Goal: Find specific page/section: Find specific page/section

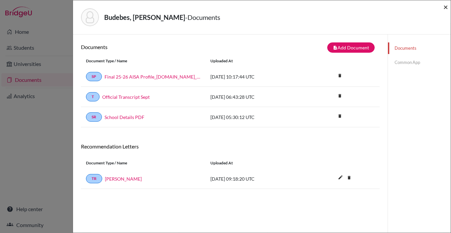
click at [444, 7] on span "×" at bounding box center [446, 7] width 5 height 10
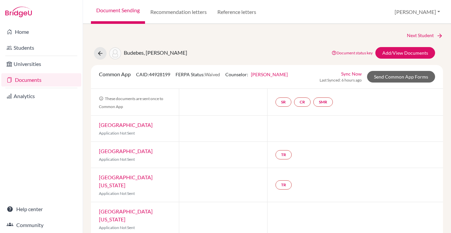
click at [118, 11] on link "Document Sending" at bounding box center [118, 12] width 54 height 24
